Goal: Communication & Community: Share content

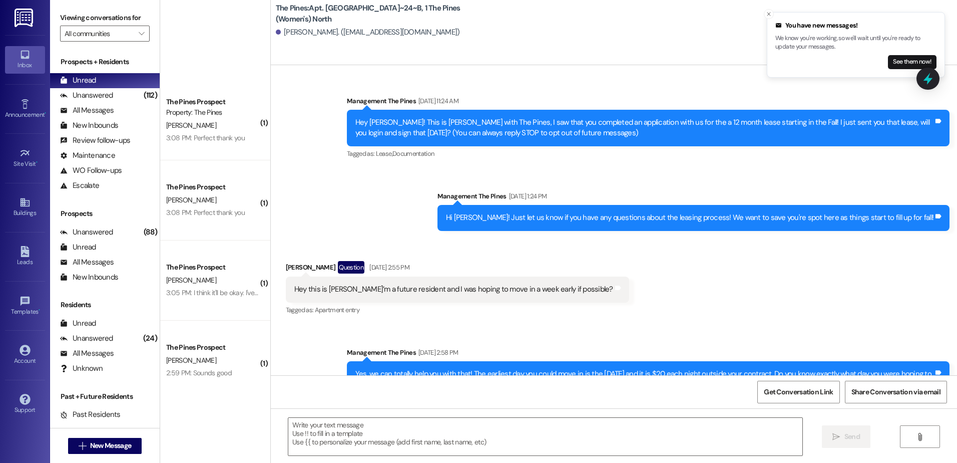
scroll to position [27784, 0]
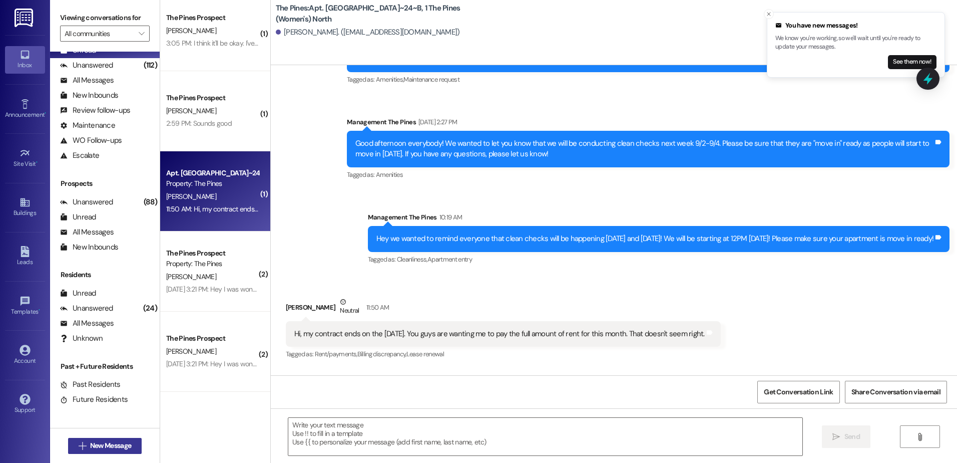
click at [104, 445] on span "New Message" at bounding box center [110, 445] width 41 height 11
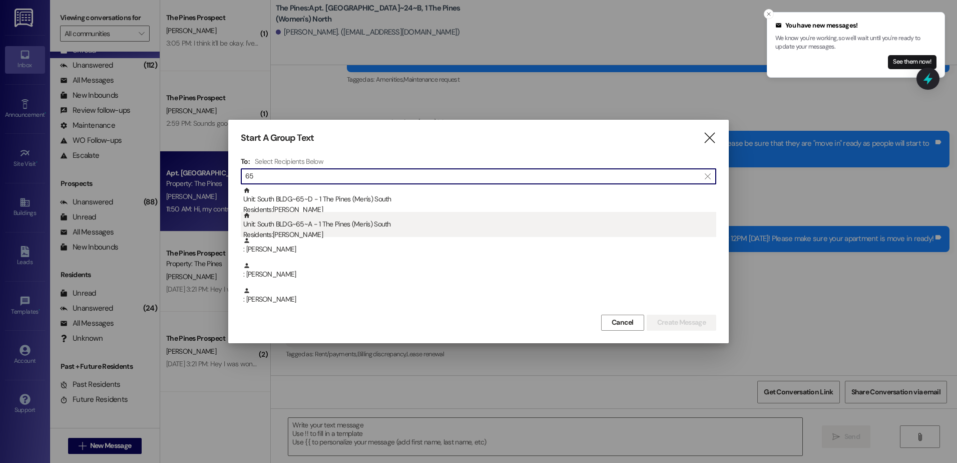
type input "65"
click at [328, 227] on div "Unit: South BLDG~65~A - 1 The Pines (Men's) [DEMOGRAPHIC_DATA] Residents: [PERS…" at bounding box center [479, 226] width 473 height 29
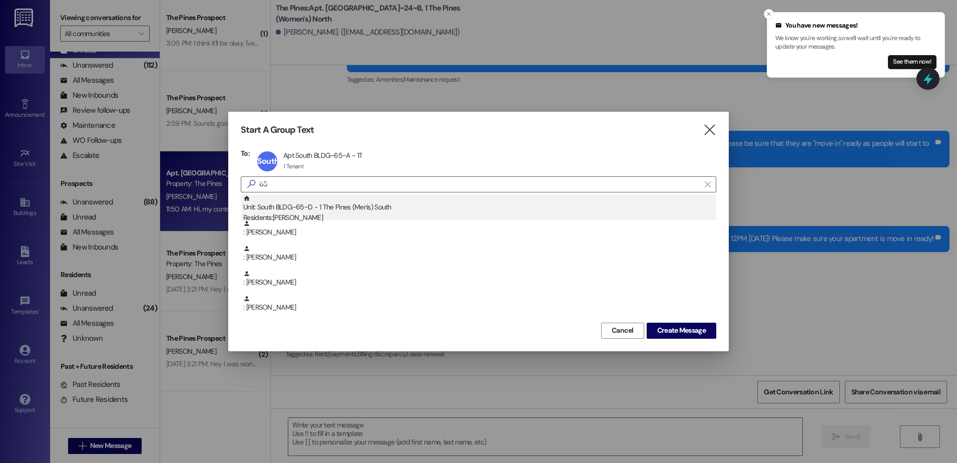
click at [324, 210] on div "Unit: [GEOGRAPHIC_DATA]~65~D - 1 The Pines (Men's) [DEMOGRAPHIC_DATA] Residents…" at bounding box center [479, 209] width 473 height 29
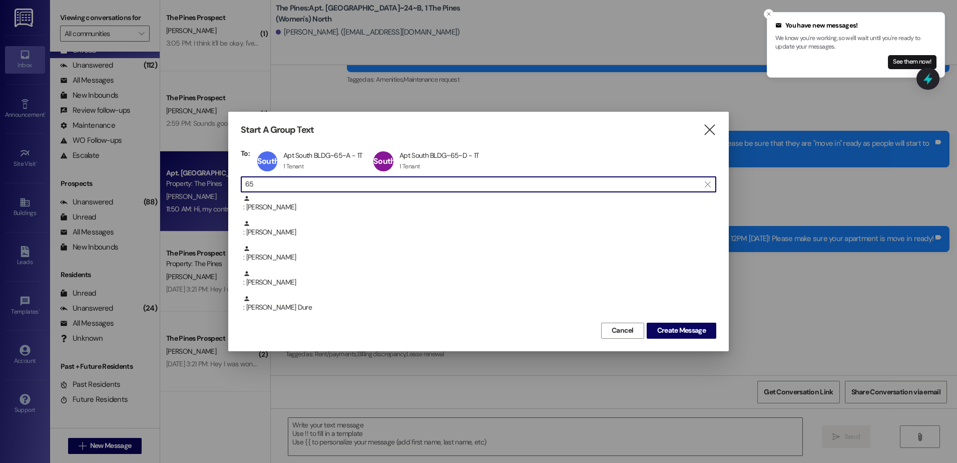
drag, startPoint x: 310, startPoint y: 187, endPoint x: 233, endPoint y: 179, distance: 77.0
click at [233, 179] on div "Start A Group Text  To: South BLDG~65~A Apt South BLDG~65~A - 1T Apt South BLD…" at bounding box center [478, 231] width 501 height 239
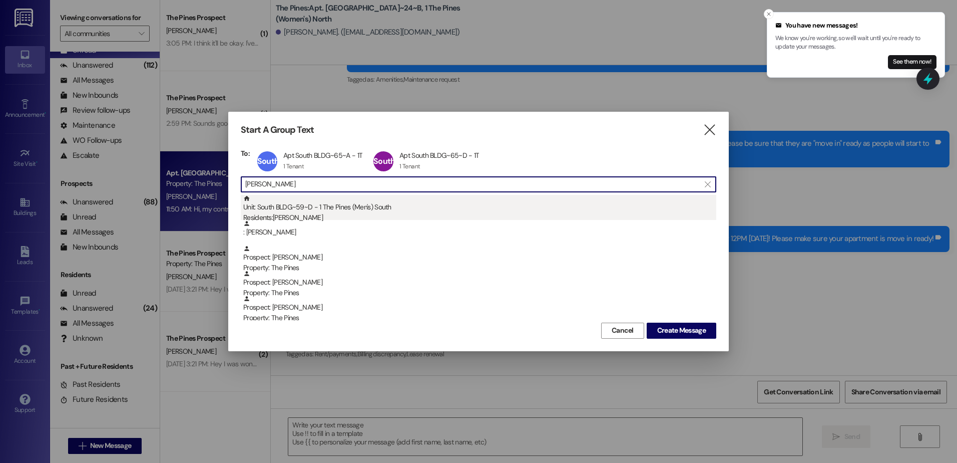
type input "[PERSON_NAME]"
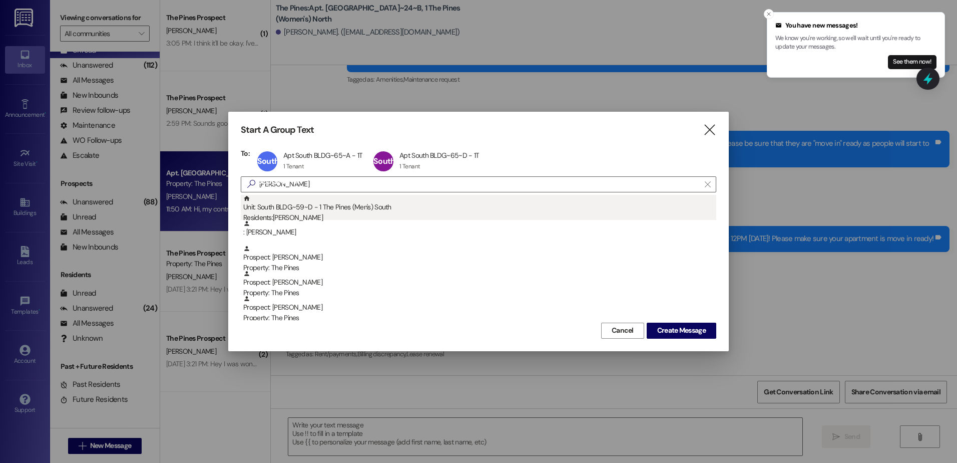
click at [294, 210] on div "Unit: [GEOGRAPHIC_DATA]~59~D - 1 The Pines (Men's) [DEMOGRAPHIC_DATA] Residents…" at bounding box center [479, 209] width 473 height 29
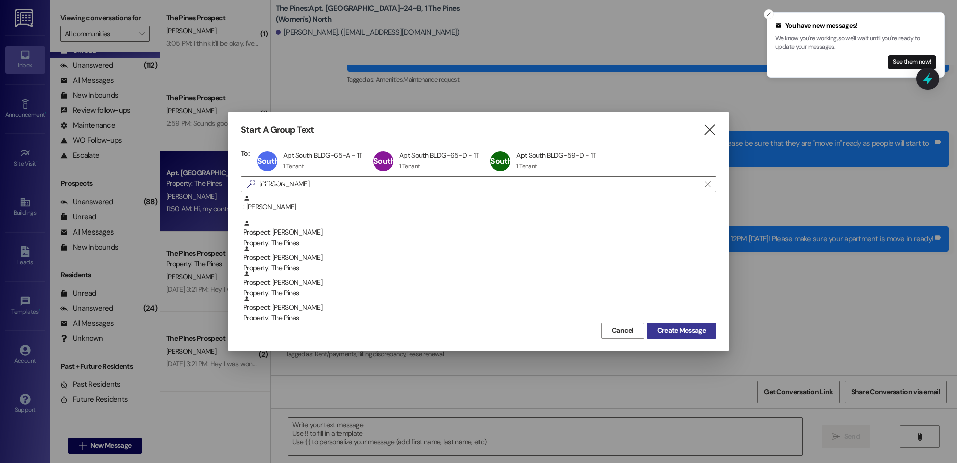
click at [668, 326] on span "Create Message" at bounding box center [681, 330] width 49 height 11
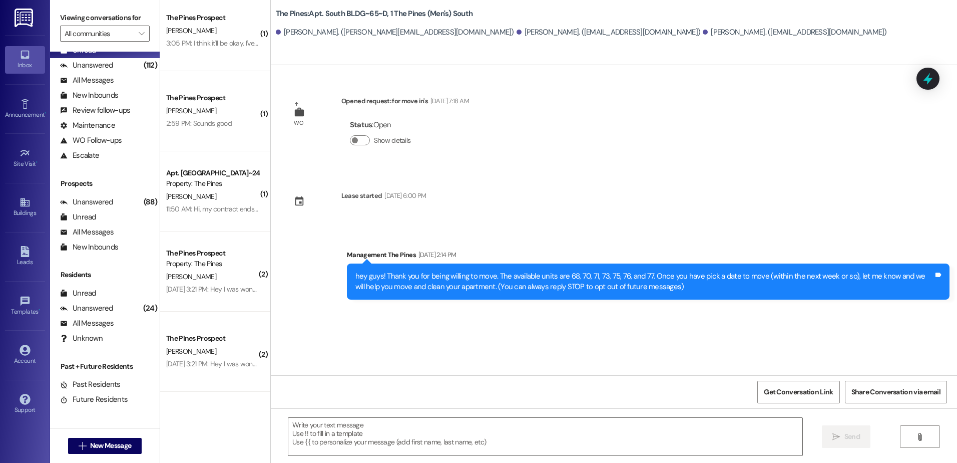
scroll to position [0, 0]
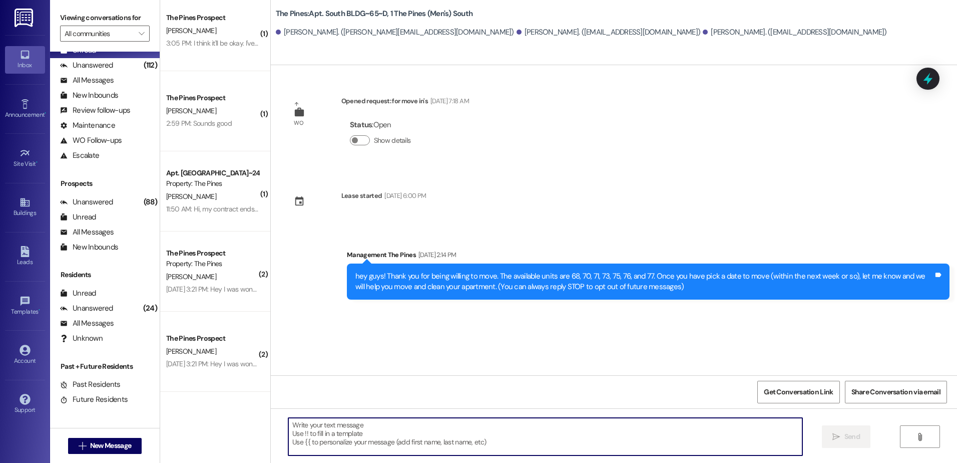
click at [411, 434] on textarea at bounding box center [545, 436] width 514 height 38
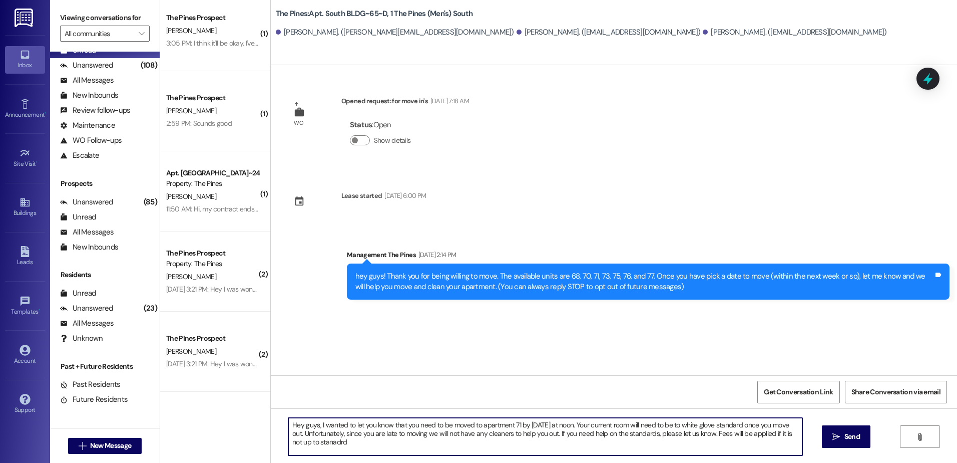
type textarea "Hey guys, I wanted to let you know that you need to be moved to apartment 71 by…"
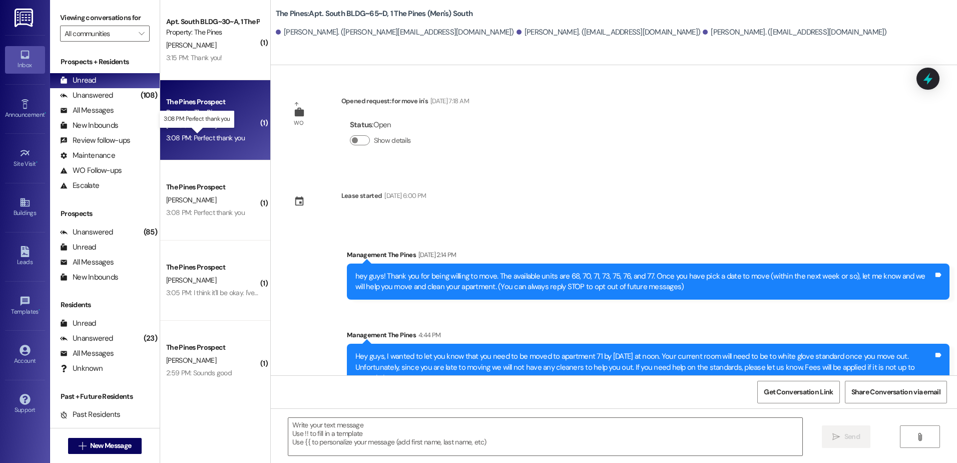
click at [181, 139] on div "3:08 PM: Perfect thank you 3:08 PM: Perfect thank you" at bounding box center [205, 137] width 79 height 9
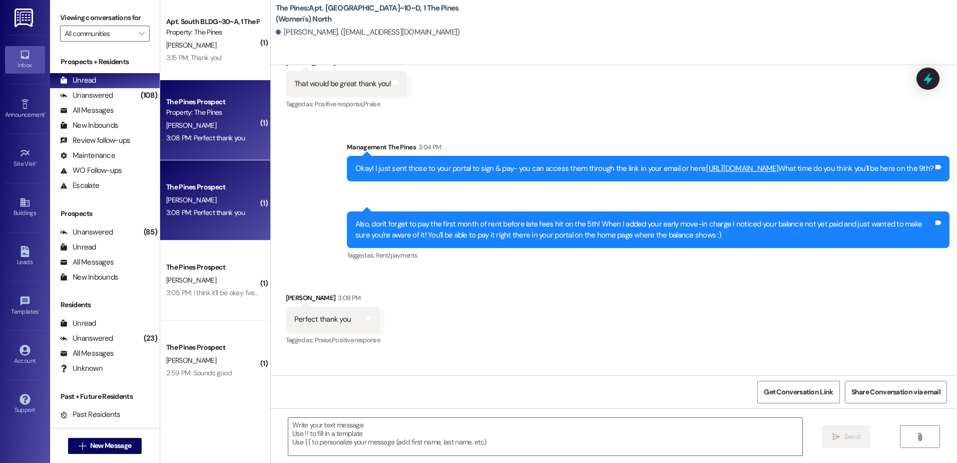
scroll to position [10139, 0]
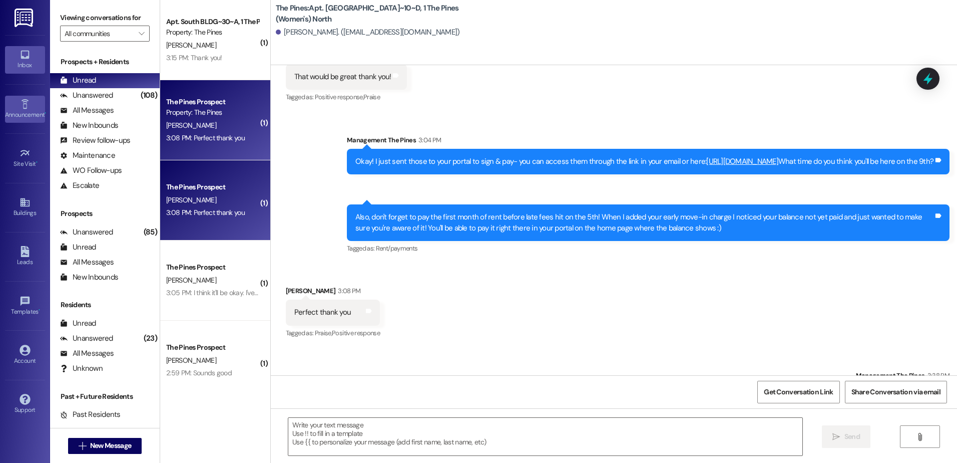
click at [17, 110] on div "Announcement •" at bounding box center [25, 115] width 50 height 10
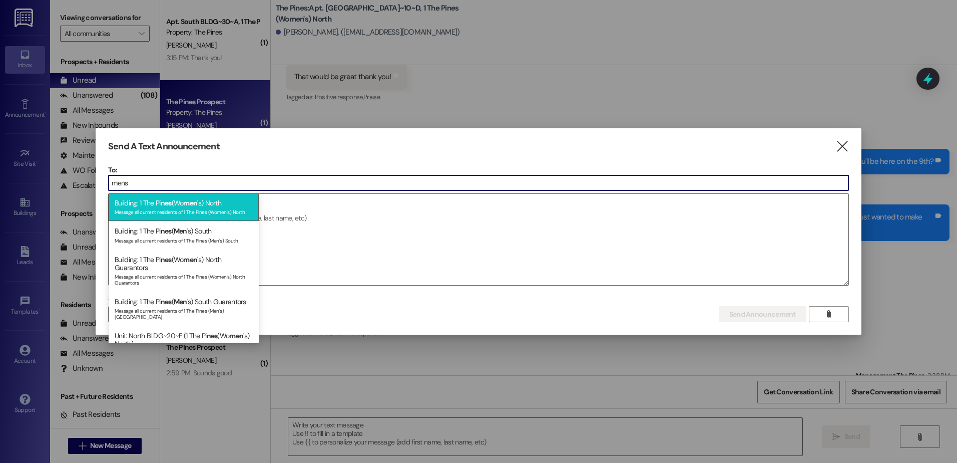
type input "mens"
click at [186, 205] on span "men" at bounding box center [190, 202] width 14 height 9
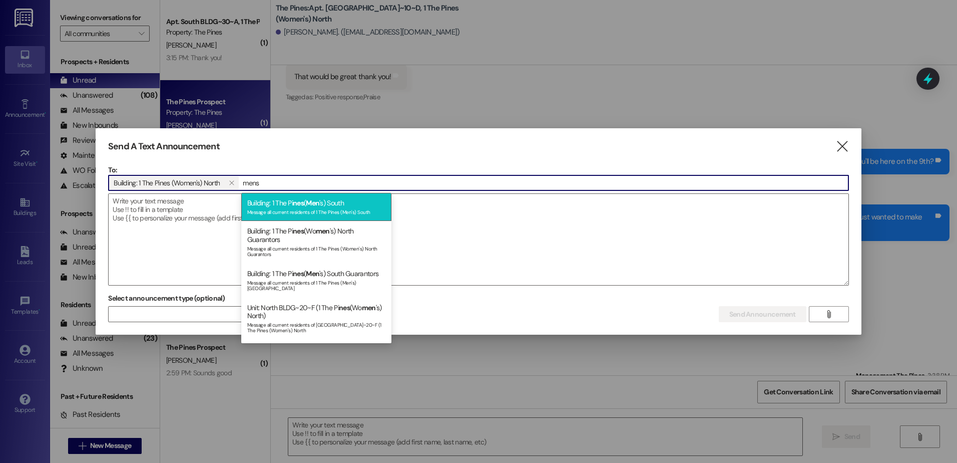
type input "mens"
click at [313, 202] on span "Men" at bounding box center [313, 202] width 14 height 9
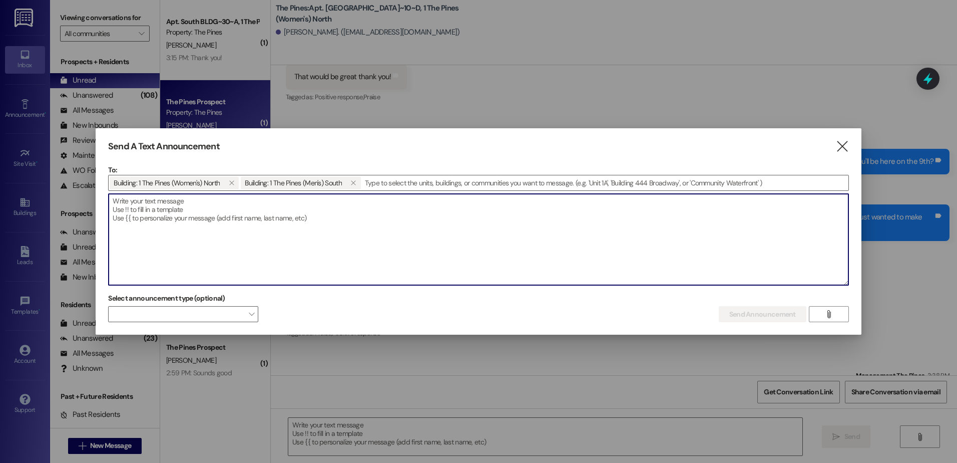
click at [261, 209] on textarea at bounding box center [479, 239] width 740 height 91
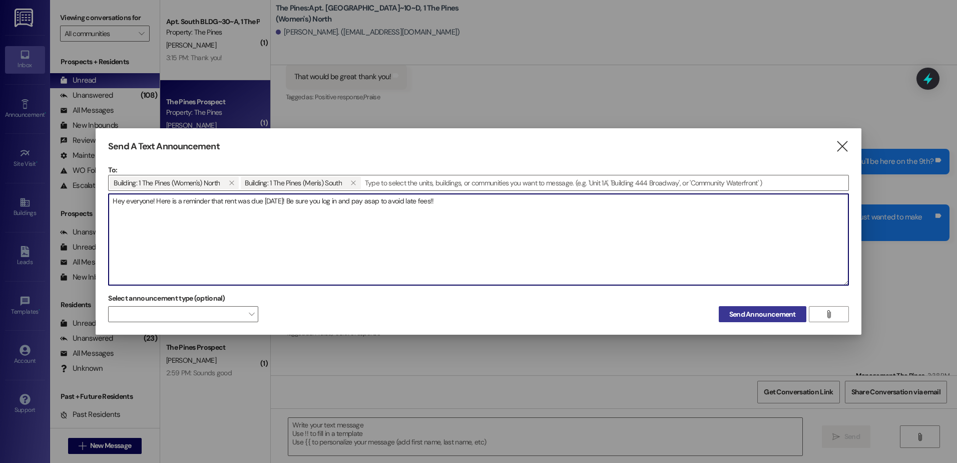
type textarea "Hey everyone! Here is a reminder that rent was due [DATE]! Be sure you log in a…"
click at [743, 312] on span "Send Announcement" at bounding box center [762, 314] width 67 height 11
